Goal: Information Seeking & Learning: Learn about a topic

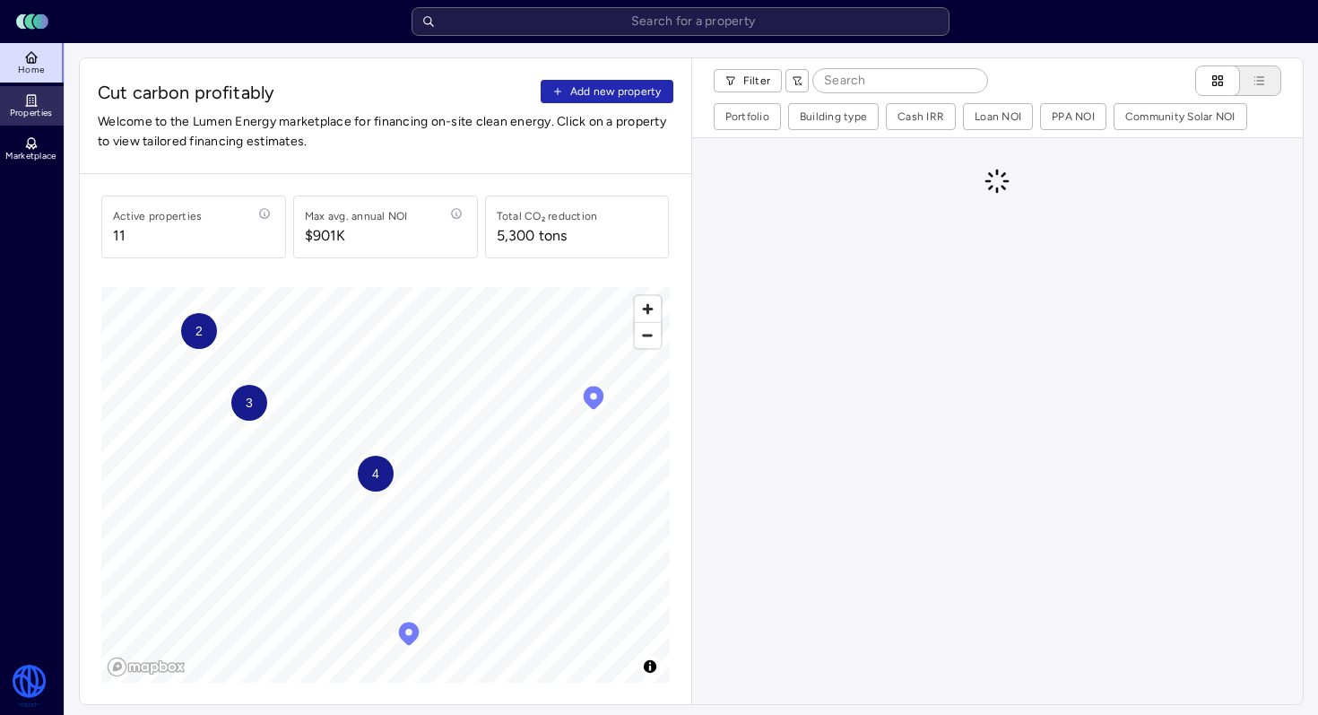
click at [5, 109] on link "Properties" at bounding box center [32, 105] width 65 height 39
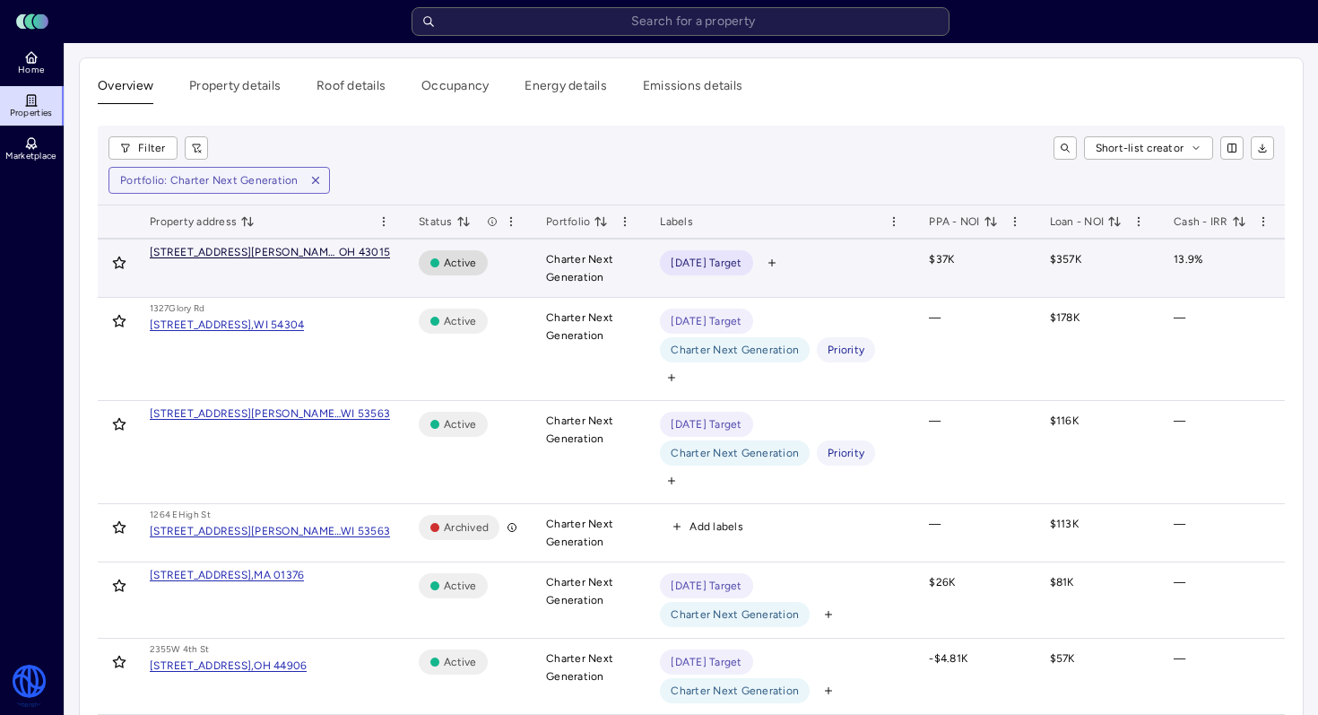
click at [339, 256] on div "OH 43015" at bounding box center [364, 252] width 51 height 11
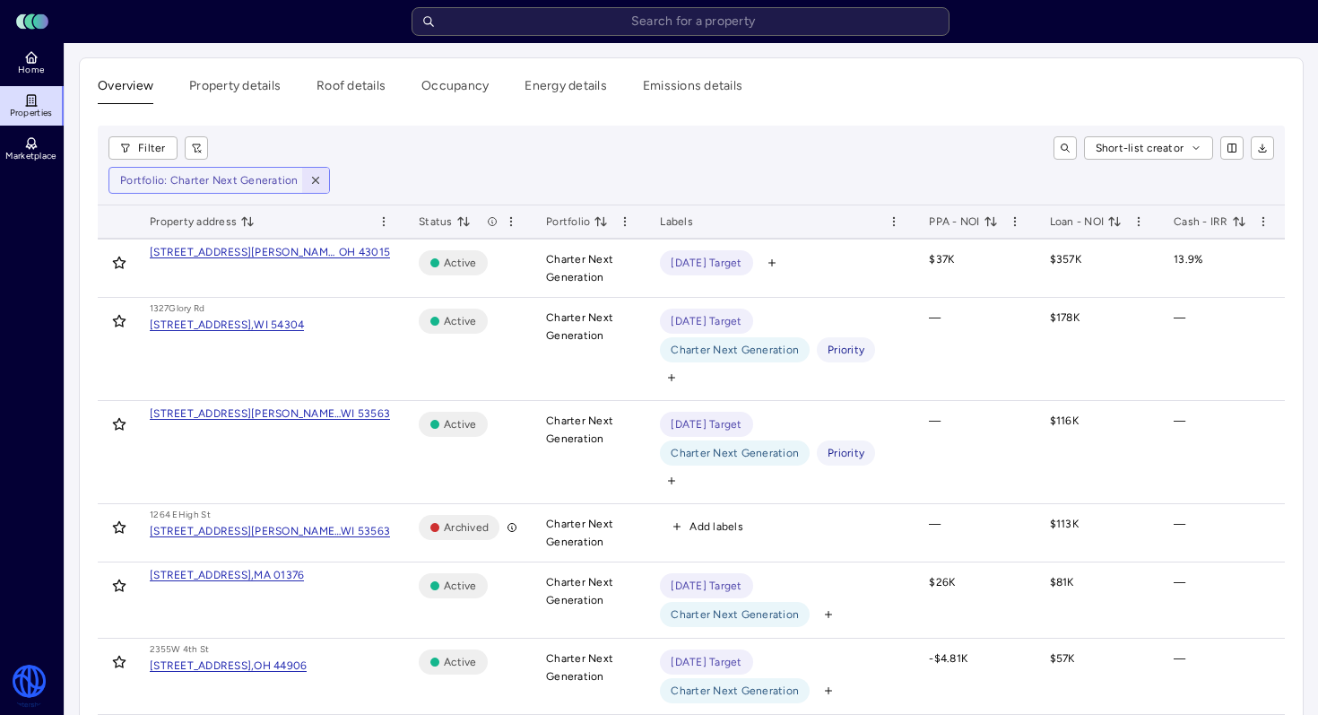
click at [311, 172] on span "button" at bounding box center [316, 180] width 20 height 20
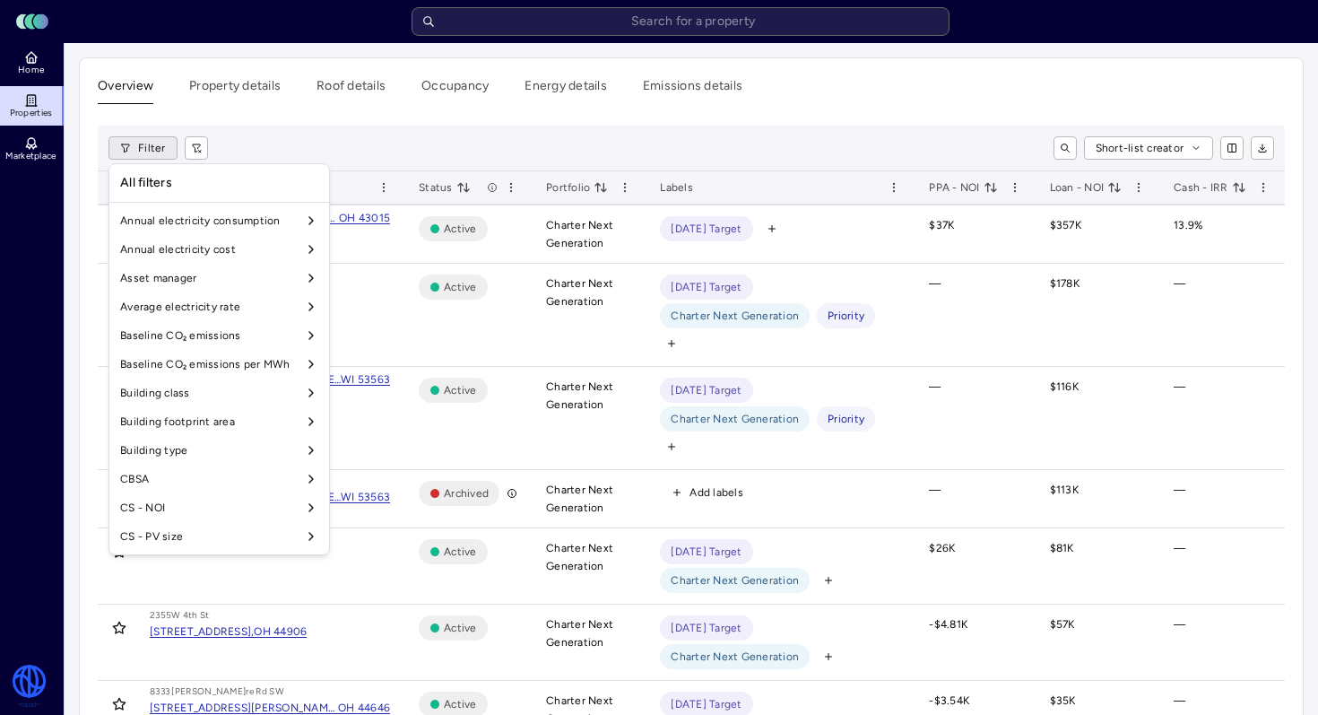
click at [146, 155] on html "Toggle Sidebar Lumen Energy Logo Home Properties Marketplace Watershed [PERSON_…" at bounding box center [659, 650] width 1318 height 1301
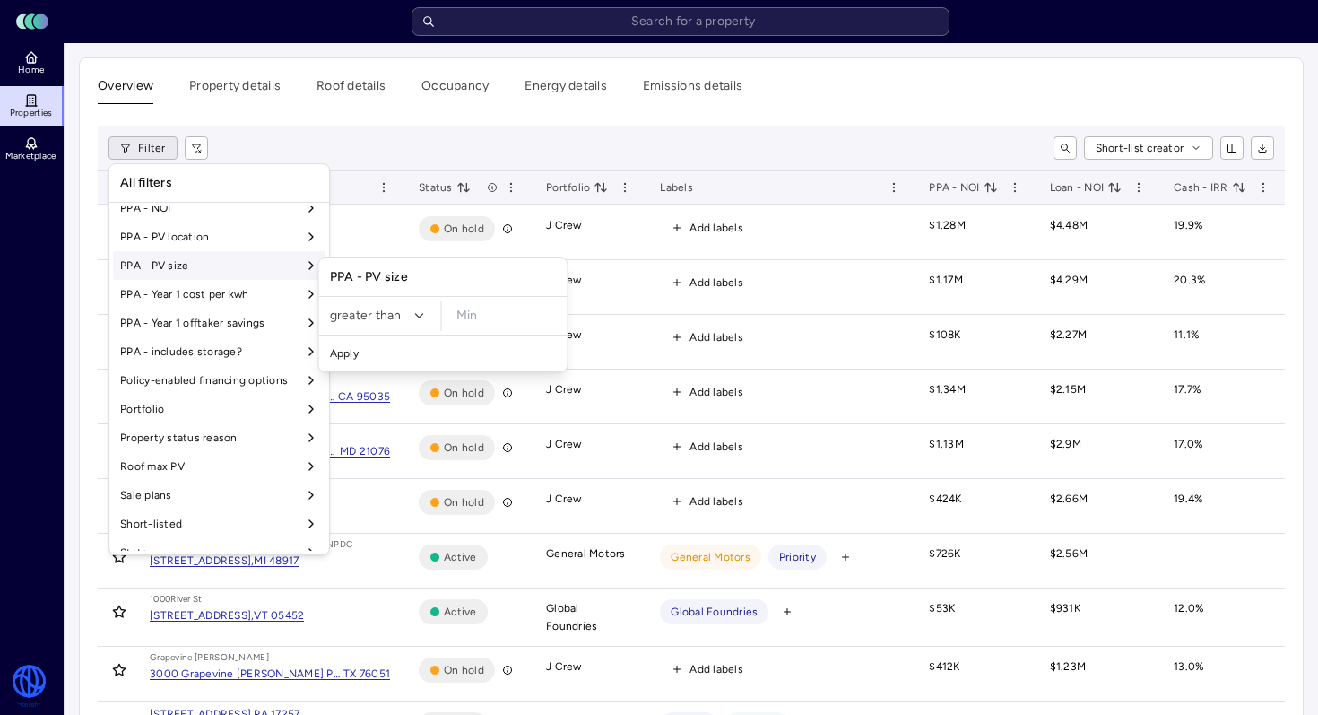
scroll to position [1334, 0]
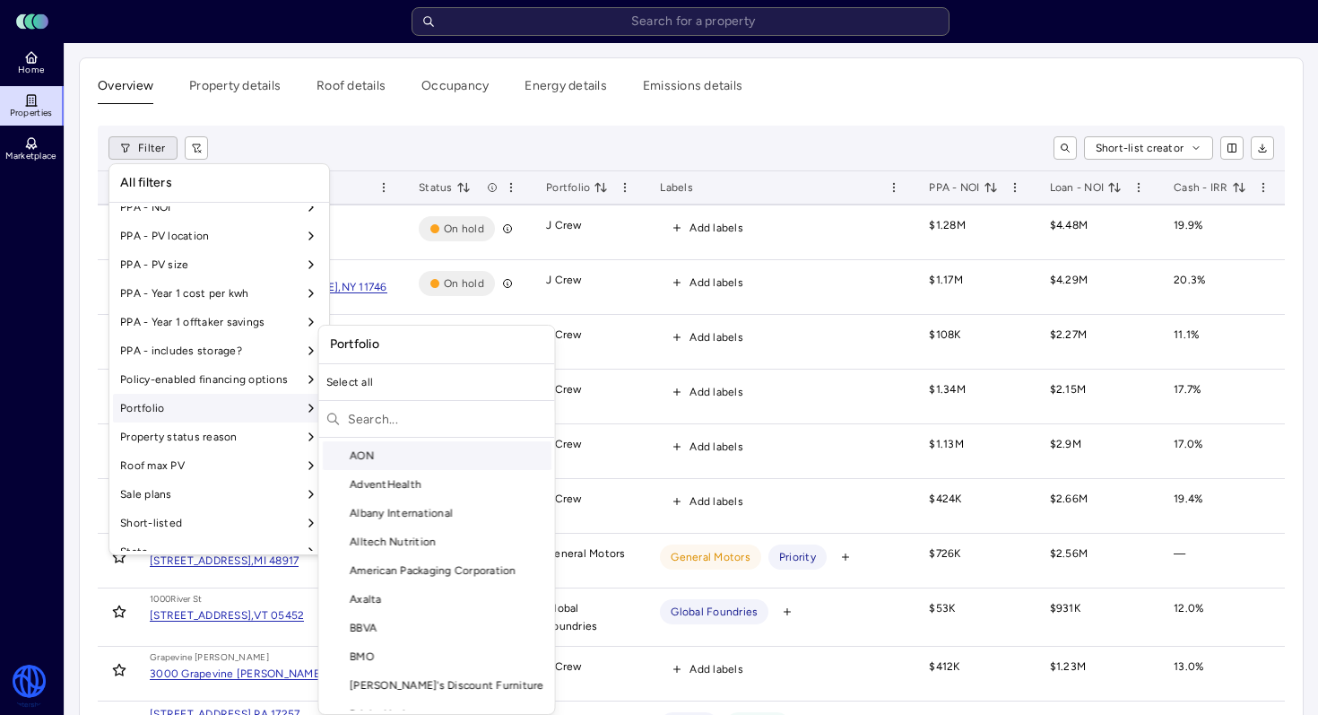
click at [296, 416] on div "Portfolio" at bounding box center [219, 408] width 213 height 29
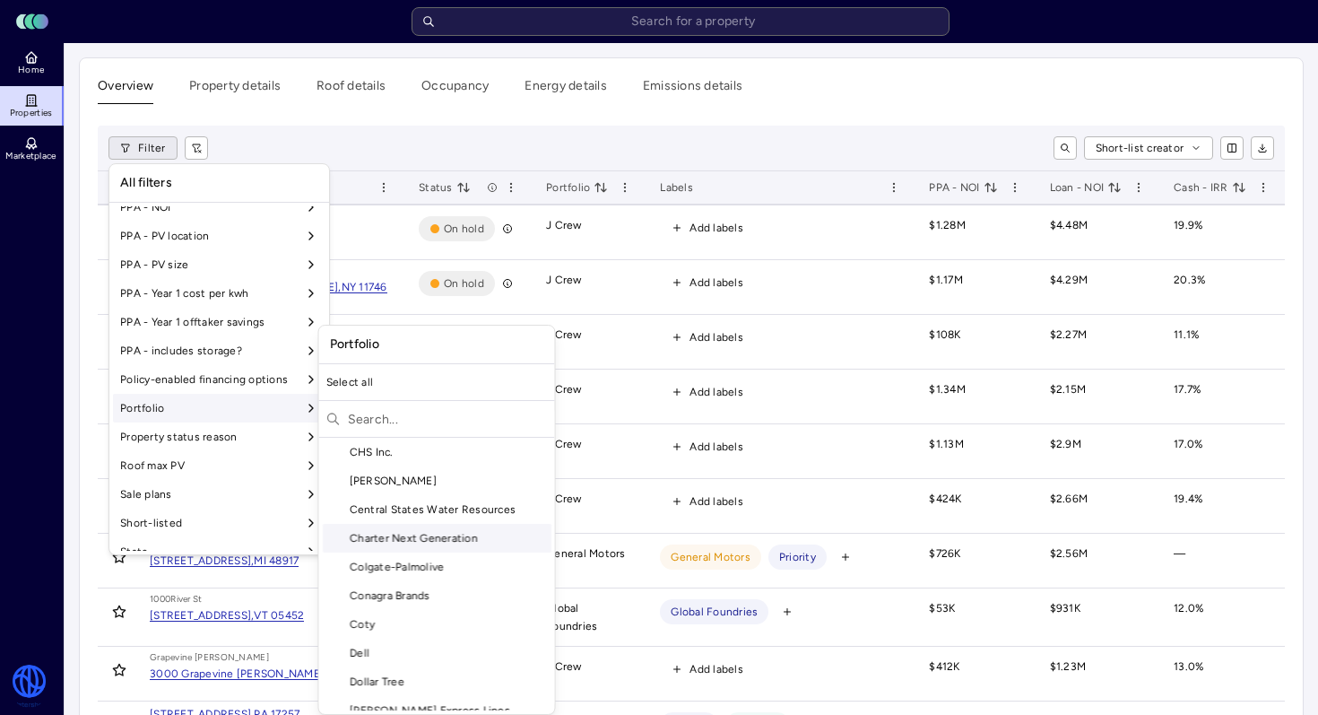
click at [420, 541] on div "Charter Next Generation" at bounding box center [437, 538] width 229 height 29
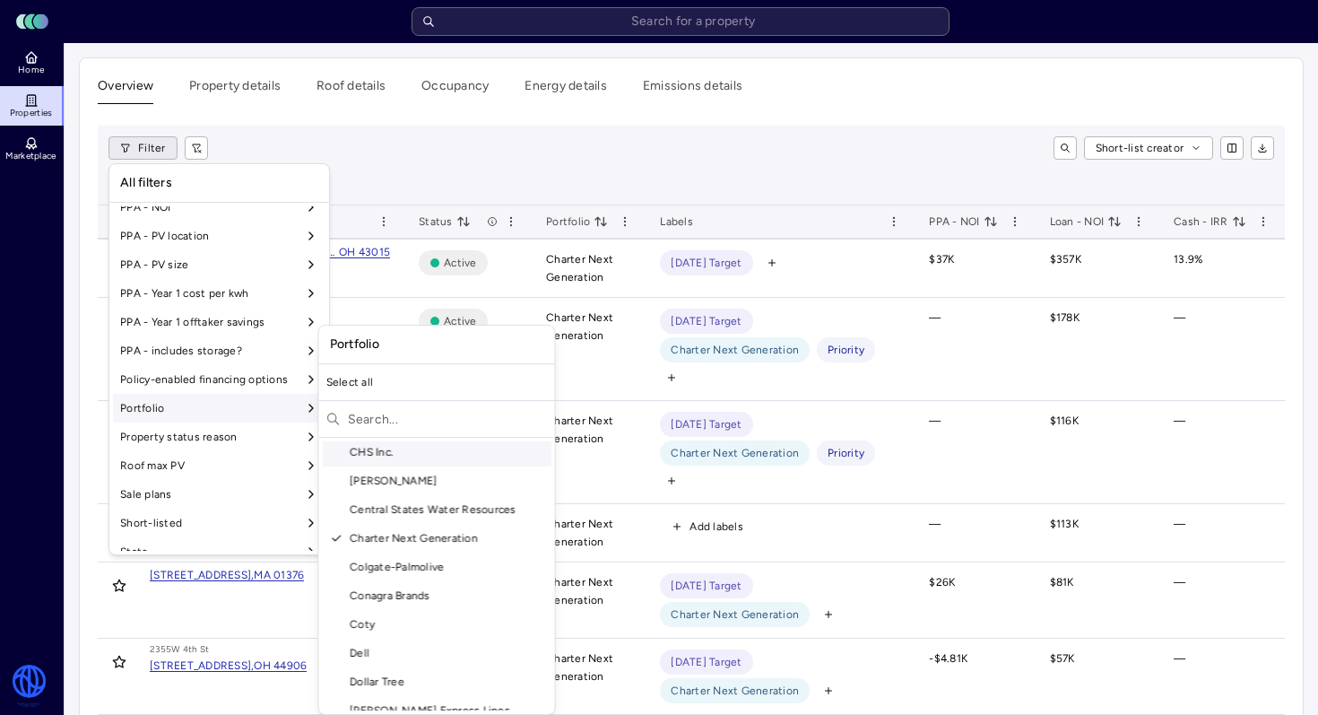
click at [506, 179] on html "Toggle Sidebar Lumen Energy Logo Home Properties Marketplace Watershed [PERSON_…" at bounding box center [659, 667] width 1318 height 1335
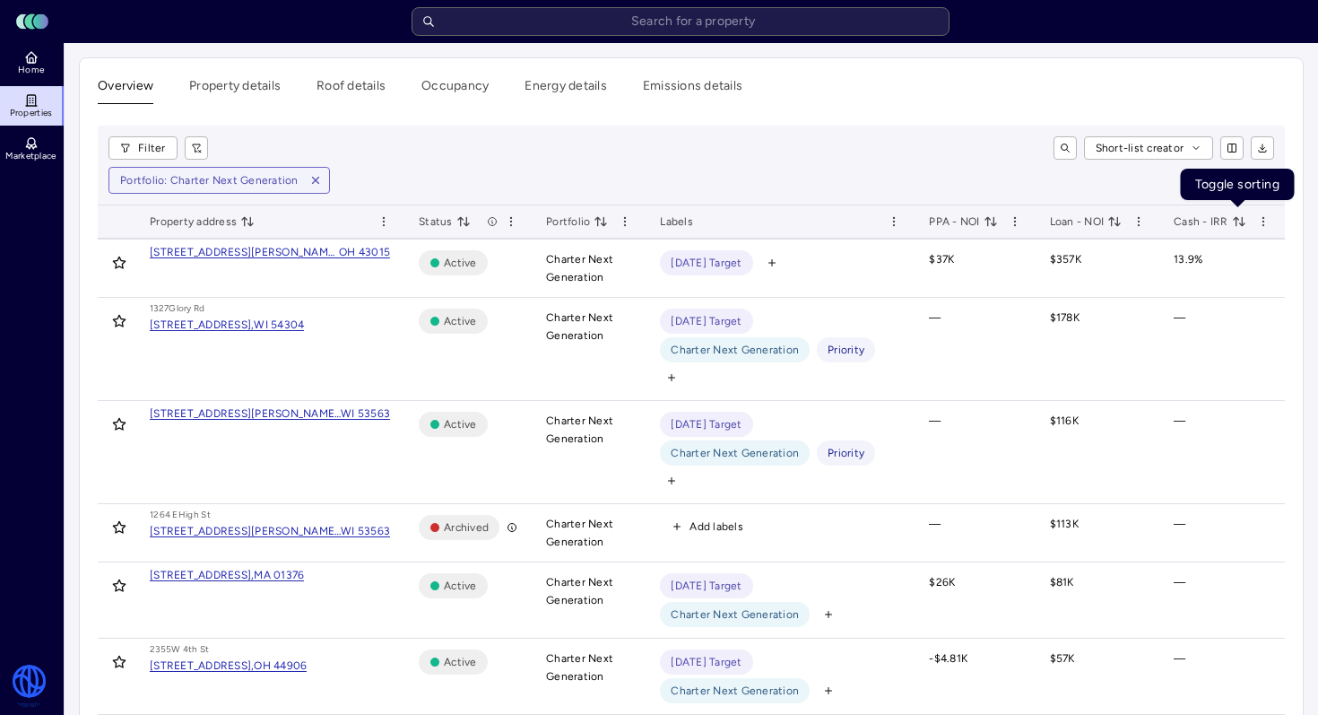
click at [1236, 222] on icon "toggle sorting" at bounding box center [1239, 221] width 14 height 14
click at [1235, 222] on icon "toggle sorting" at bounding box center [1236, 222] width 4 height 0
click at [1240, 222] on icon "toggle sorting" at bounding box center [1239, 221] width 14 height 14
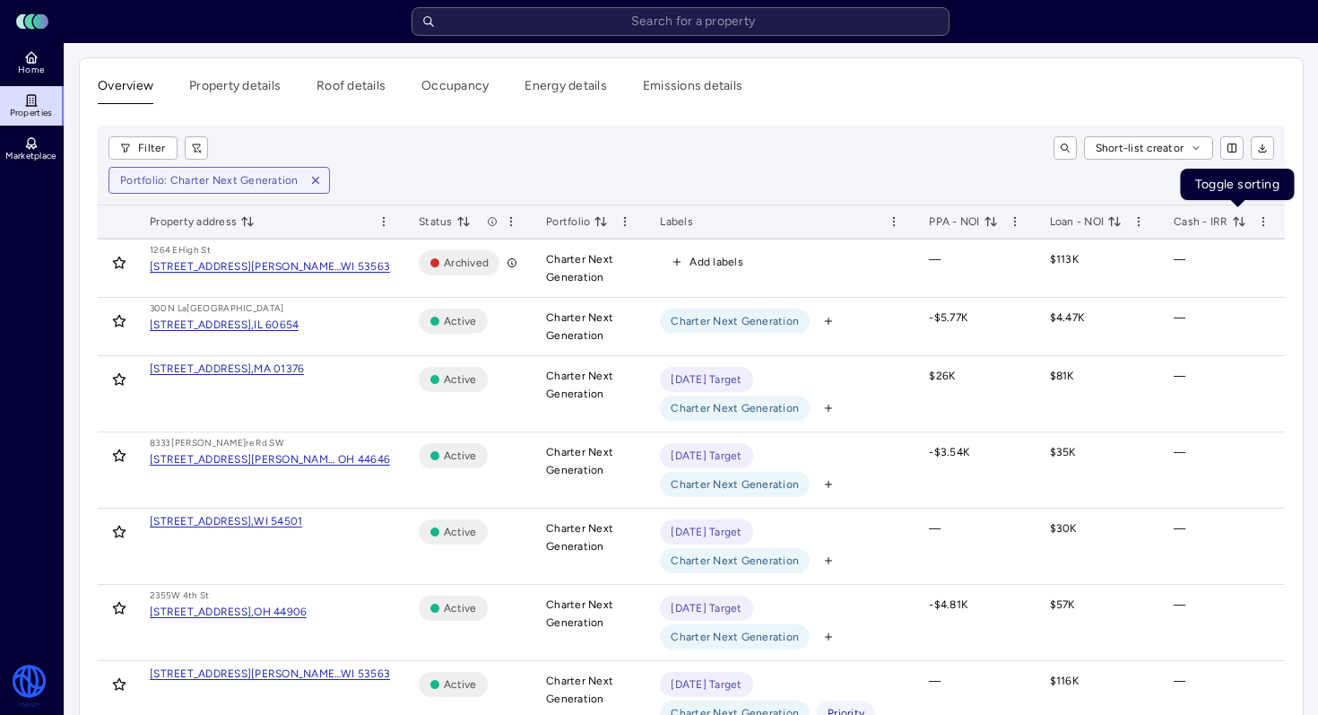
click at [1240, 215] on icon "toggle sorting" at bounding box center [1239, 221] width 14 height 14
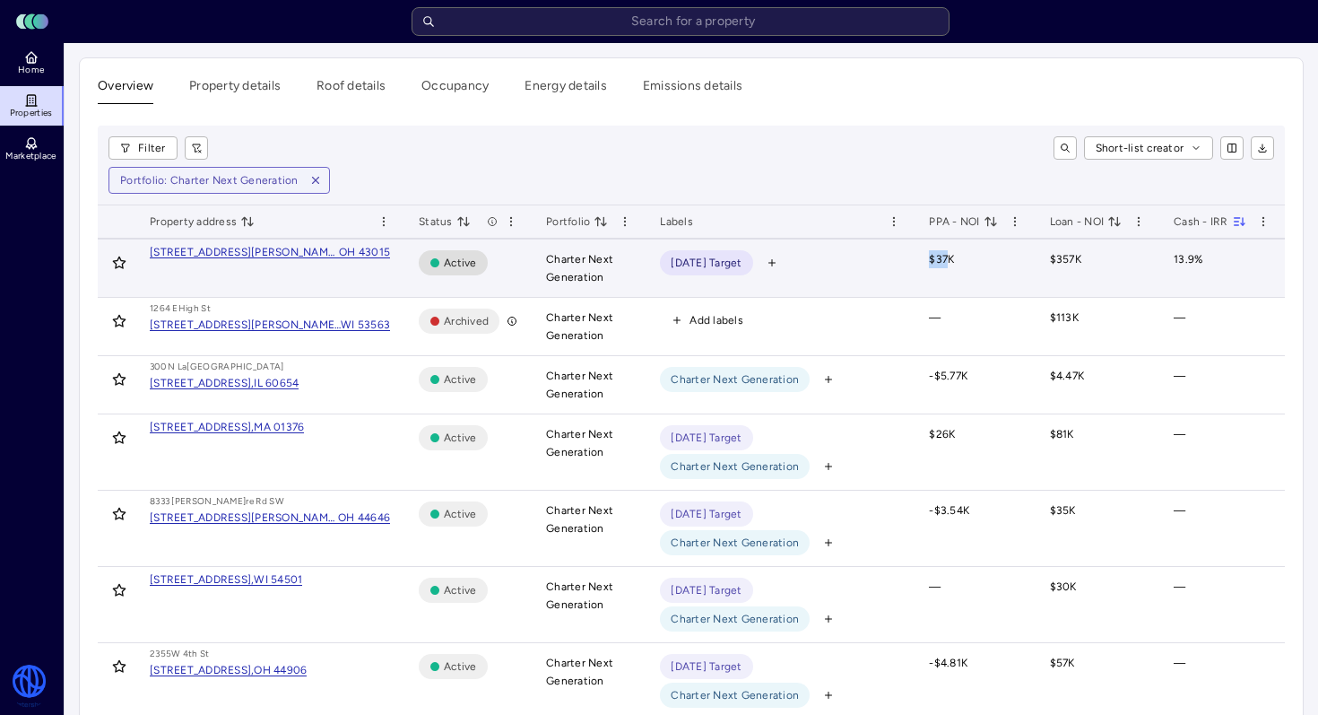
drag, startPoint x: 946, startPoint y: 259, endPoint x: 893, endPoint y: 260, distance: 52.9
click at [893, 260] on tr "[STREET_ADDRESS][PERSON_NAME][US_STATE] Active Charter Next Generation [DATE] T…" at bounding box center [1056, 268] width 1917 height 58
click at [893, 260] on div "[DATE] Target" at bounding box center [780, 262] width 240 height 25
drag, startPoint x: 916, startPoint y: 251, endPoint x: 965, endPoint y: 251, distance: 49.3
click at [965, 251] on td "$37K" at bounding box center [975, 268] width 120 height 58
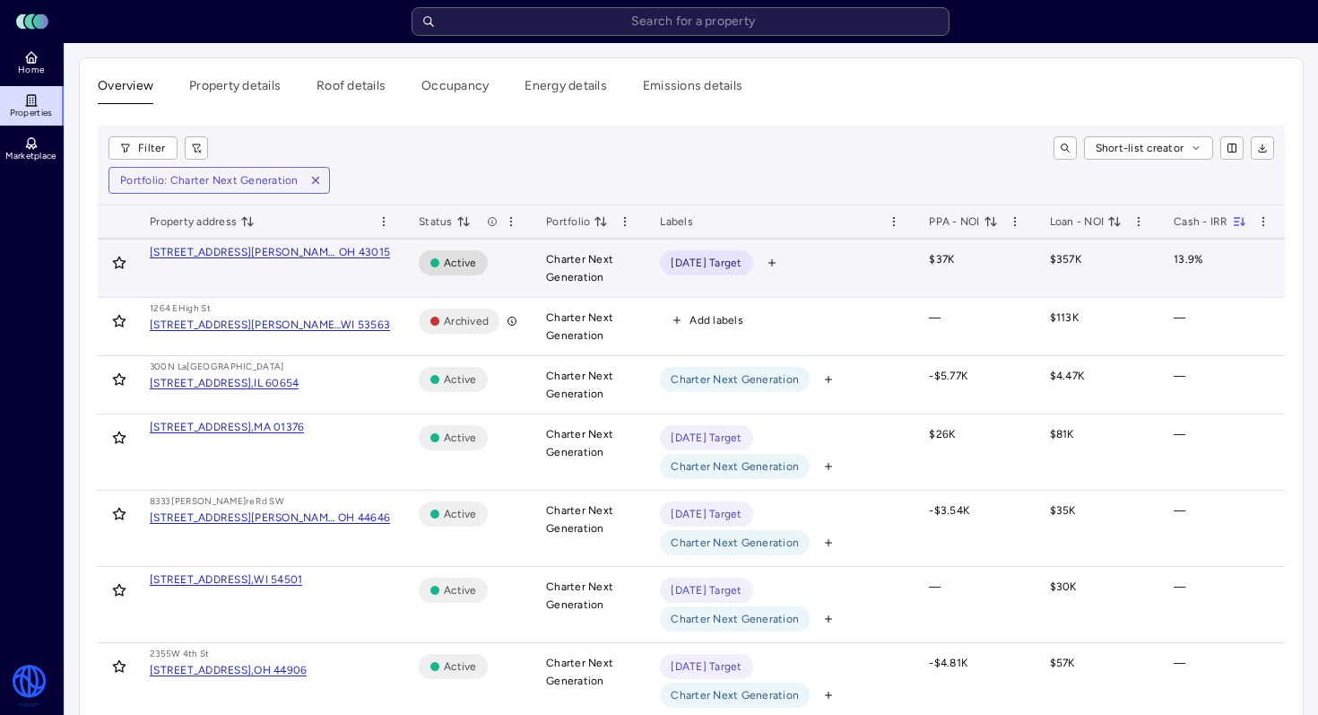
click at [964, 251] on td "$37K" at bounding box center [975, 268] width 120 height 58
drag, startPoint x: 962, startPoint y: 256, endPoint x: 900, endPoint y: 256, distance: 62.8
click at [900, 256] on tr "[STREET_ADDRESS][PERSON_NAME][US_STATE] Active Charter Next Generation [DATE] T…" at bounding box center [1056, 268] width 1917 height 58
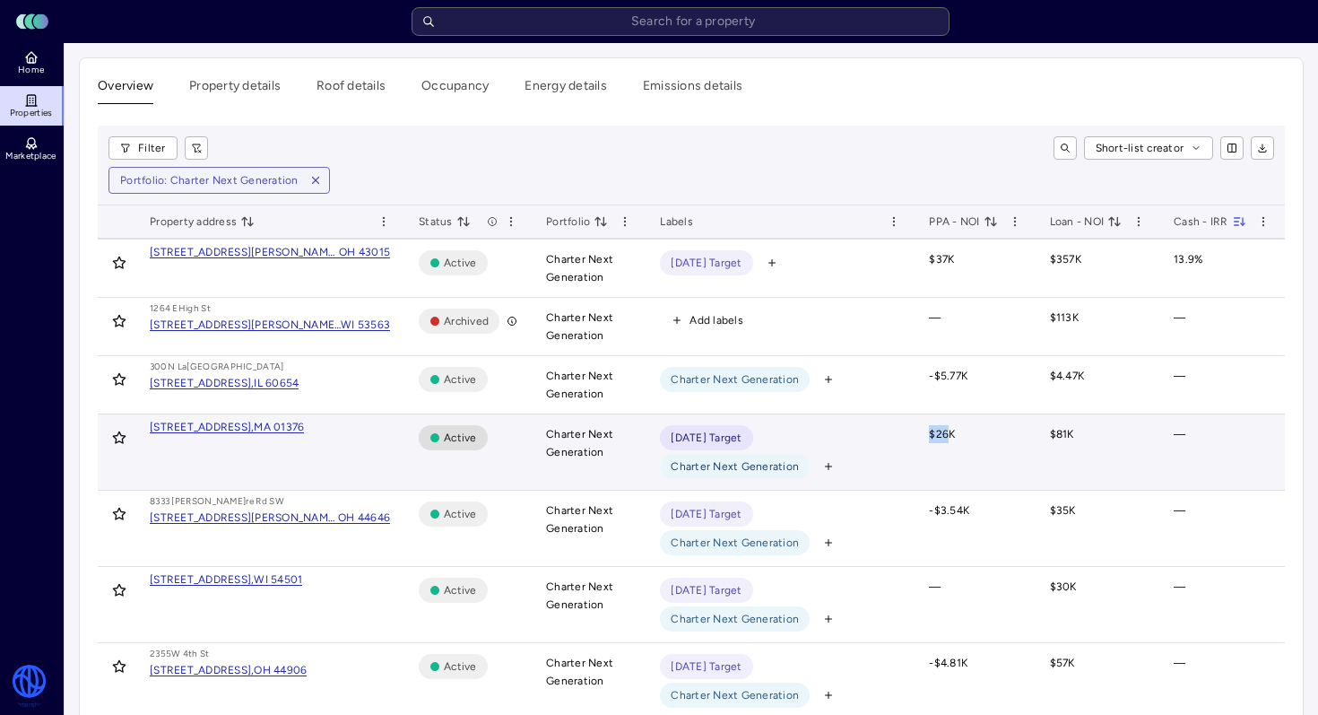
drag, startPoint x: 950, startPoint y: 426, endPoint x: 874, endPoint y: 425, distance: 75.3
click at [874, 425] on tr "[STREET_ADDRESS] Active Charter Next Generation [DATE] Target Charter Next Gene…" at bounding box center [1056, 452] width 1917 height 76
click at [874, 425] on div "[DATE] Target Charter Next Generation" at bounding box center [780, 452] width 240 height 54
drag, startPoint x: 953, startPoint y: 432, endPoint x: 892, endPoint y: 439, distance: 60.5
click at [892, 439] on tr "[STREET_ADDRESS] Active Charter Next Generation [DATE] Target Charter Next Gene…" at bounding box center [1056, 452] width 1917 height 76
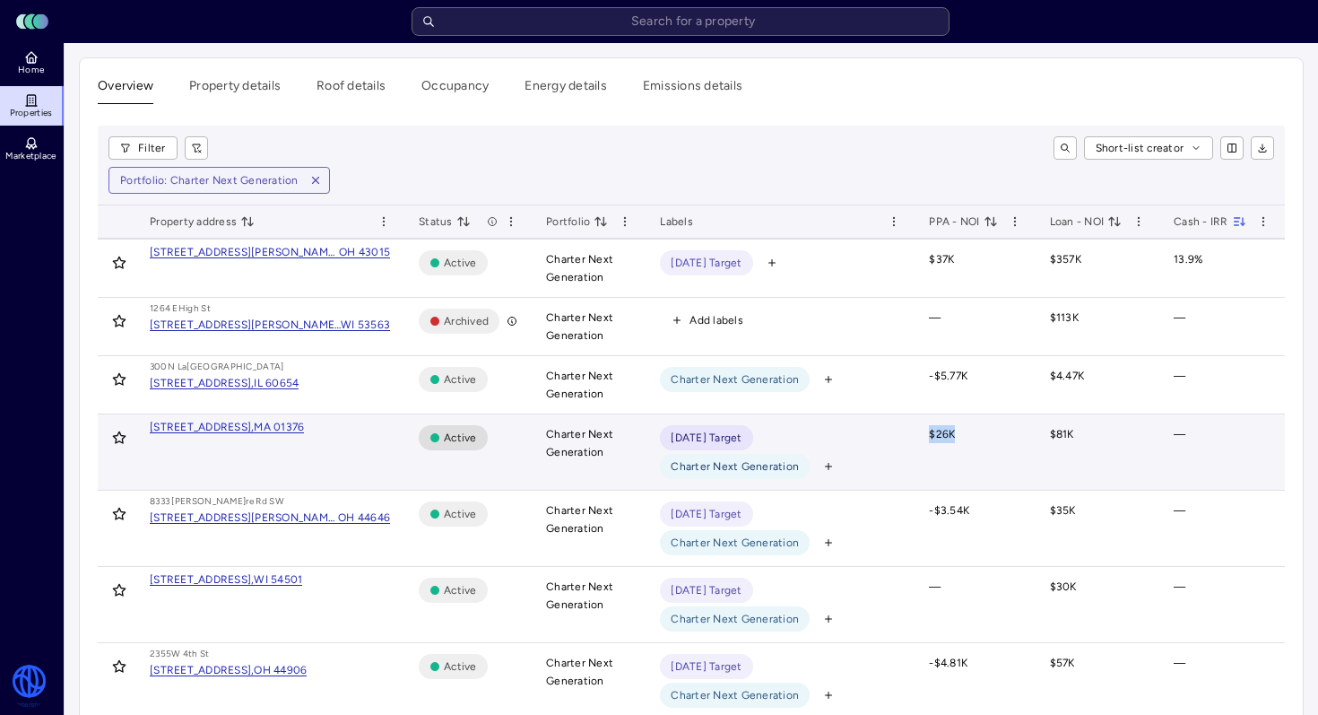
click at [926, 426] on td "$26K" at bounding box center [975, 452] width 120 height 76
drag, startPoint x: 957, startPoint y: 428, endPoint x: 902, endPoint y: 427, distance: 54.7
click at [902, 427] on tr "[STREET_ADDRESS] Active Charter Next Generation [DATE] Target Charter Next Gene…" at bounding box center [1056, 452] width 1917 height 76
click at [915, 430] on td "$26K" at bounding box center [975, 452] width 120 height 76
drag, startPoint x: 923, startPoint y: 439, endPoint x: 967, endPoint y: 444, distance: 44.3
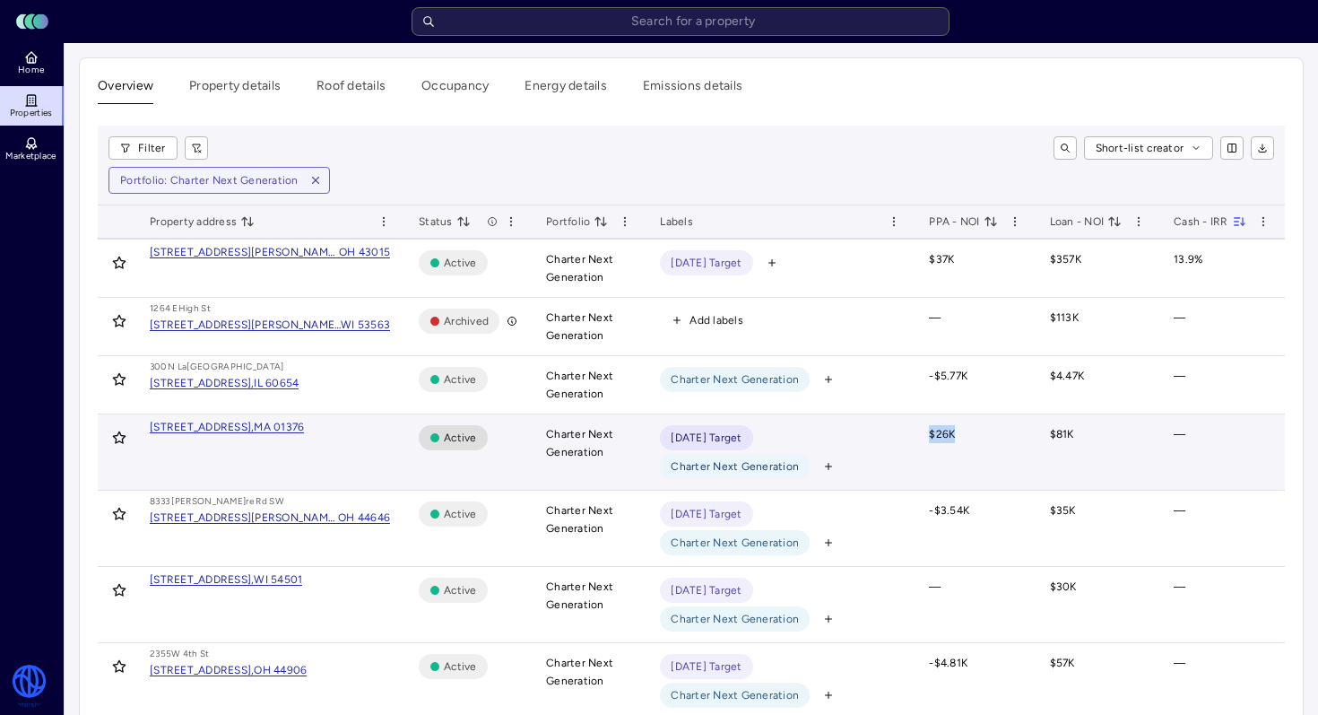
click at [967, 444] on td "$26K" at bounding box center [975, 452] width 120 height 76
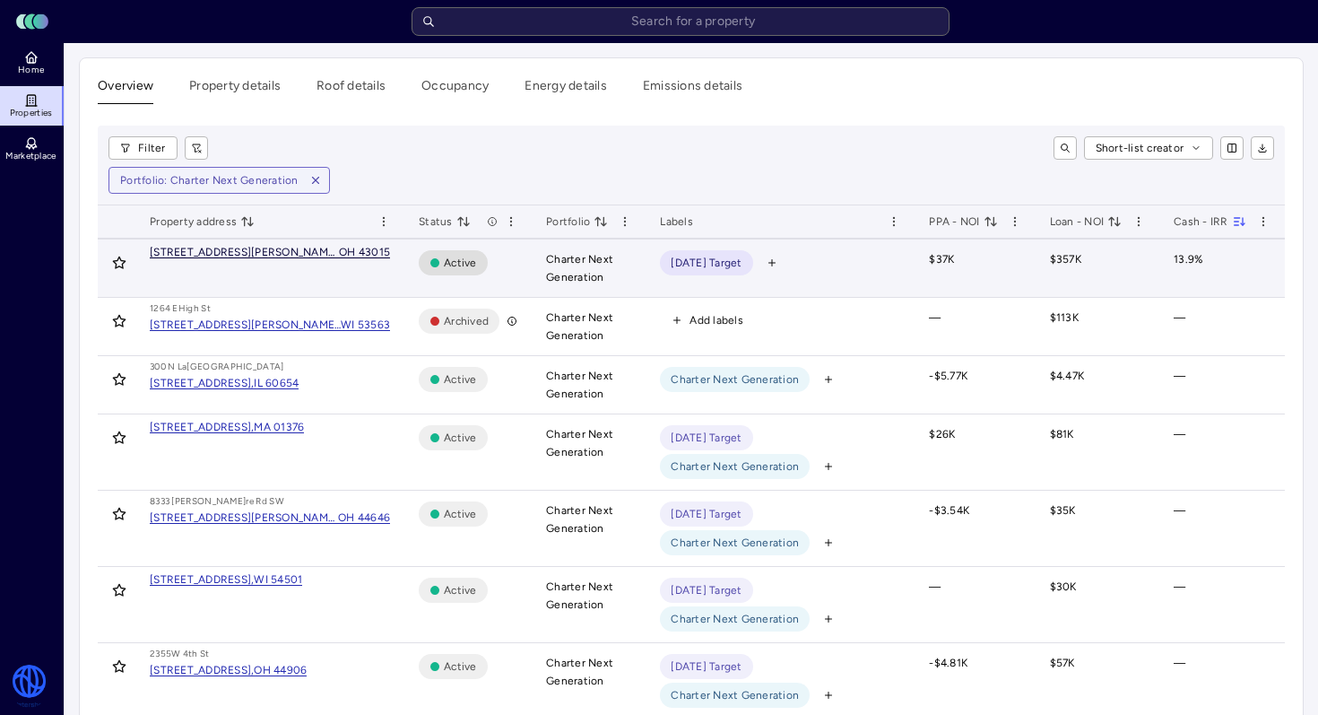
click at [278, 247] on div "[STREET_ADDRESS][PERSON_NAME][US_STATE]," at bounding box center [244, 252] width 189 height 11
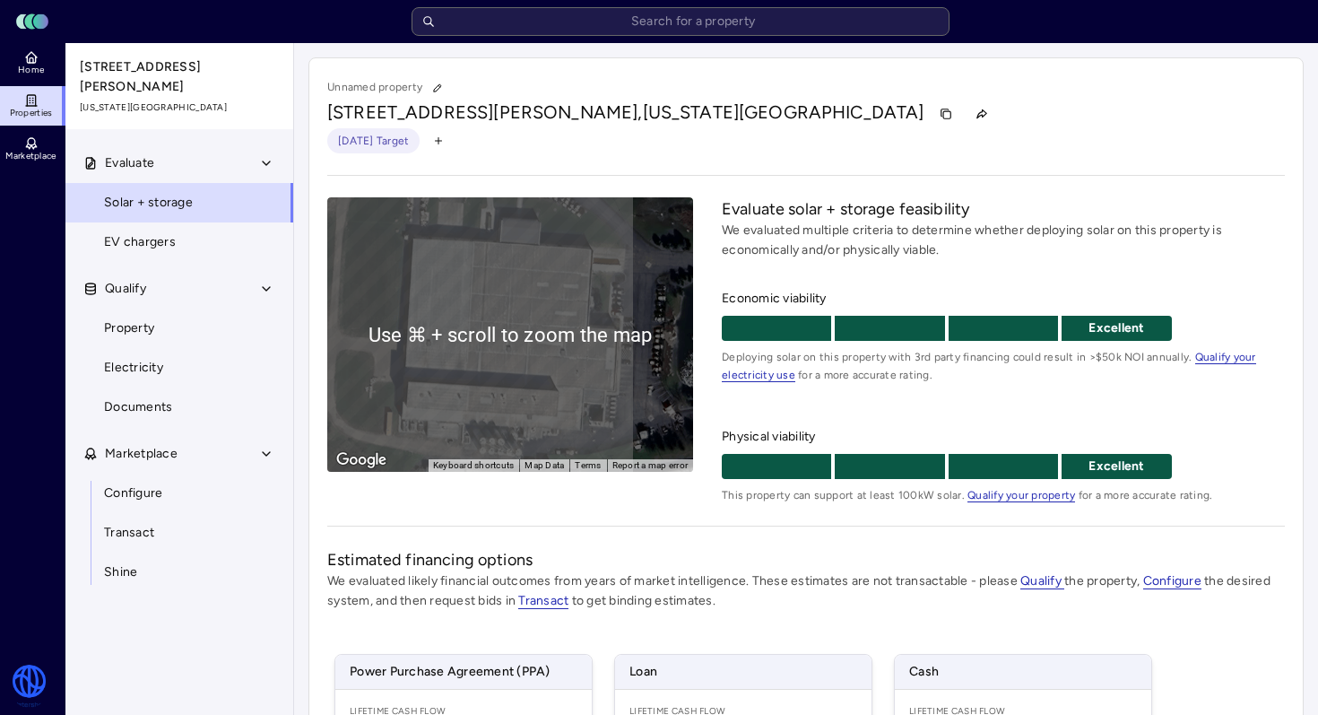
scroll to position [301, 0]
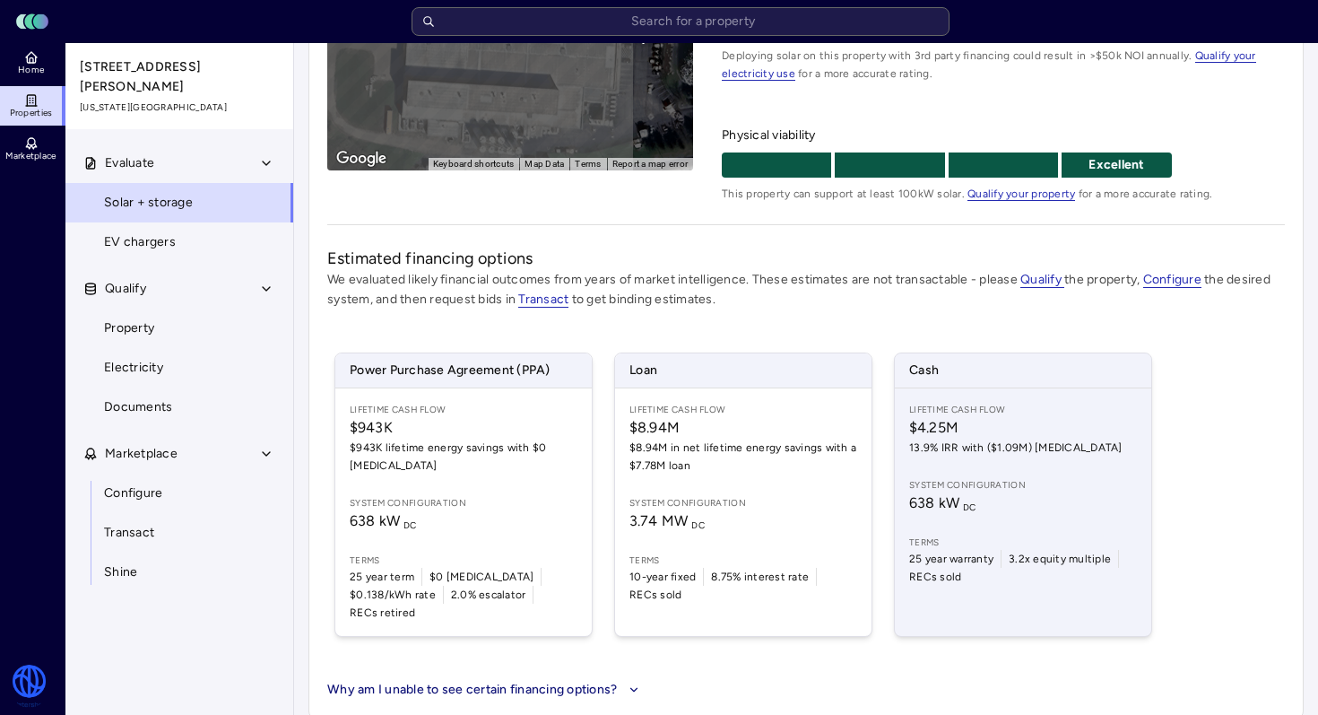
click at [991, 499] on span "638 kW DC" at bounding box center [1023, 503] width 228 height 22
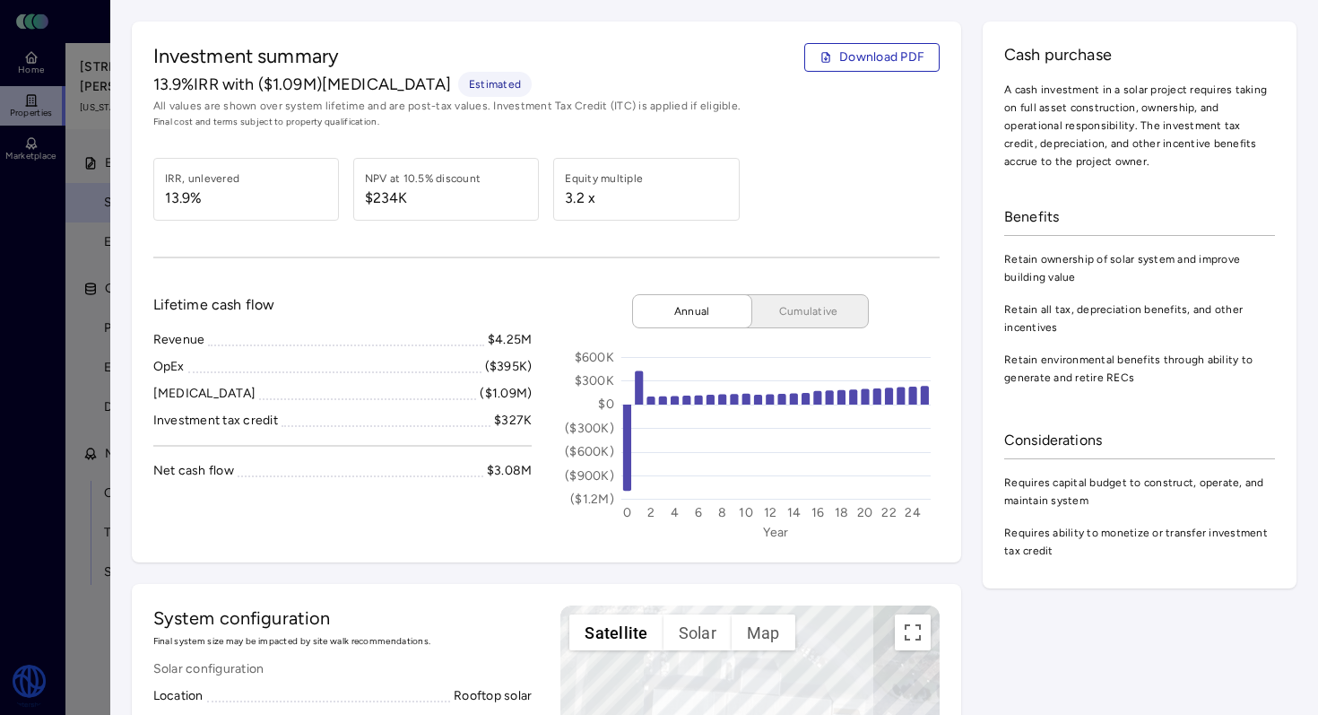
click at [71, 202] on div at bounding box center [659, 357] width 1318 height 715
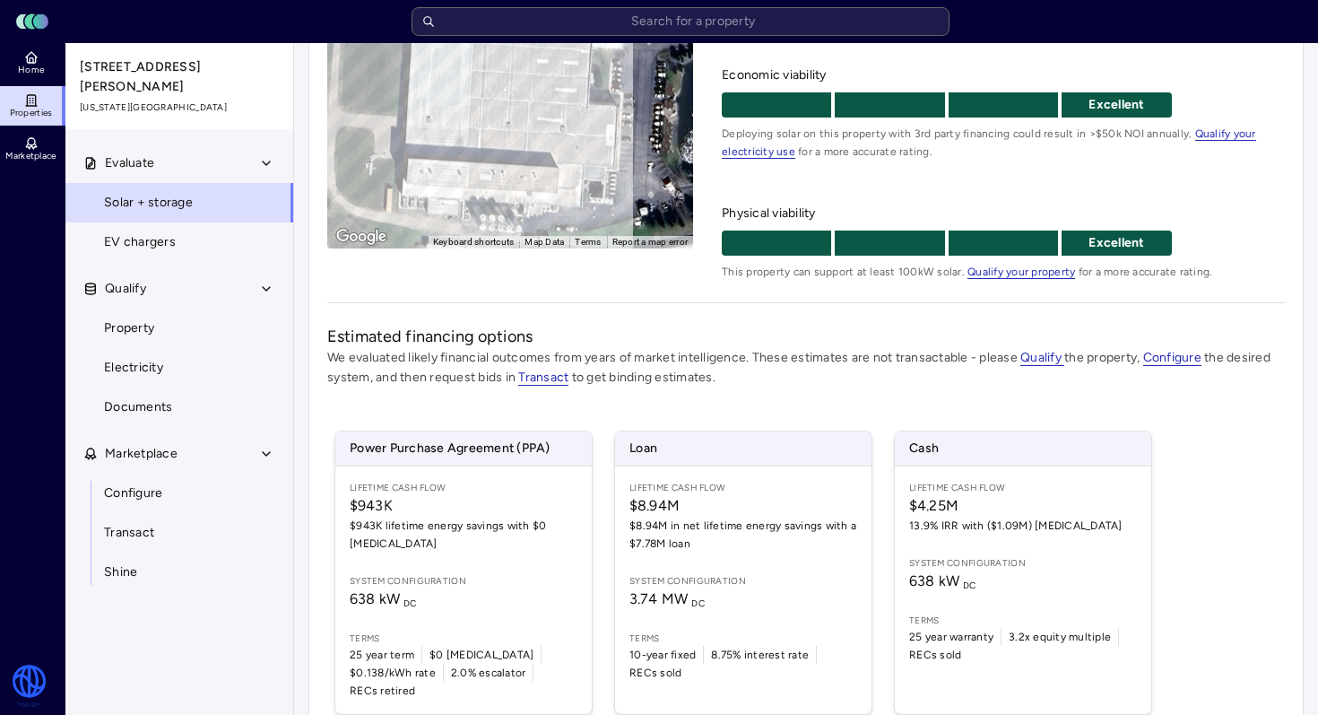
scroll to position [226, 0]
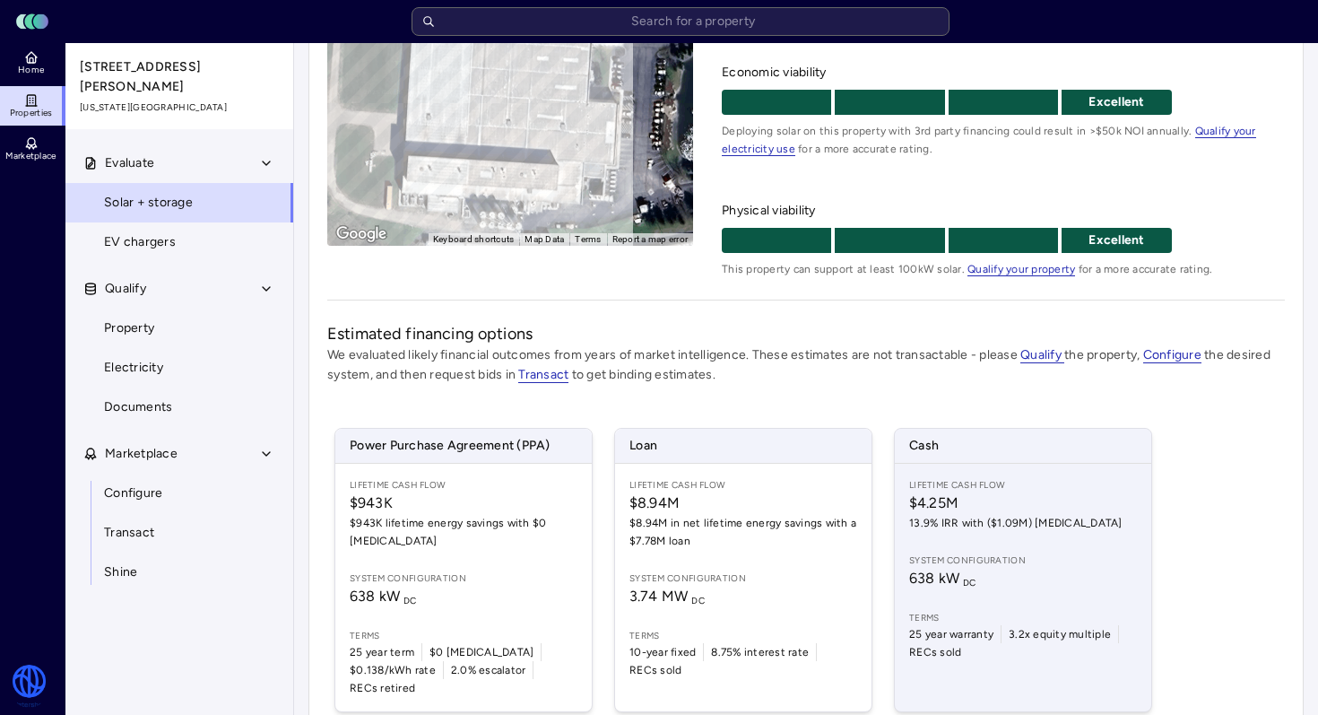
click at [970, 548] on div "Lifetime Cash Flow $4.25M 13.9% IRR with ($1.09M) [MEDICAL_DATA] System configu…" at bounding box center [1023, 588] width 257 height 248
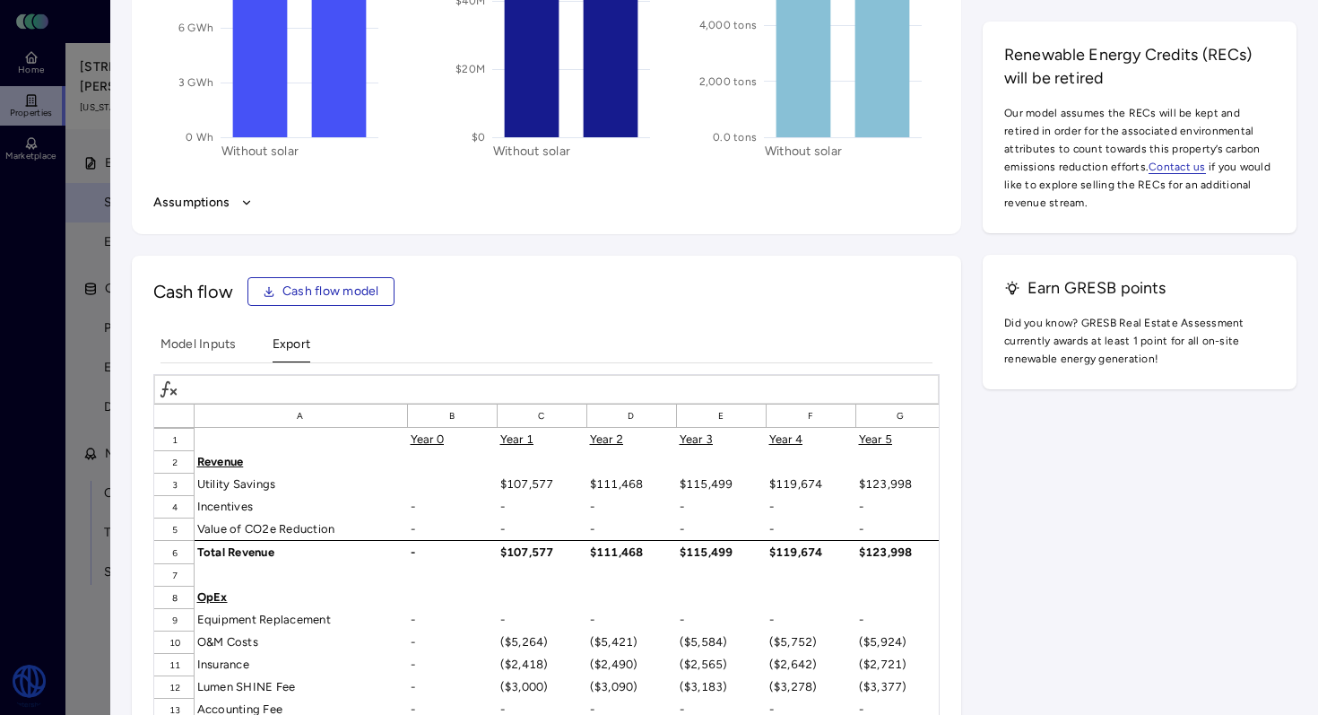
scroll to position [2407, 0]
click at [334, 291] on span "Cash flow model" at bounding box center [331, 290] width 97 height 20
click at [970, 14] on div "Impact over system lifetime Energy imports 5% 0 Wh 3 GWh 6 GWh 9 GWh 12 GWh 15 …" at bounding box center [715, 356] width 1166 height 1331
